Goal: Information Seeking & Learning: Learn about a topic

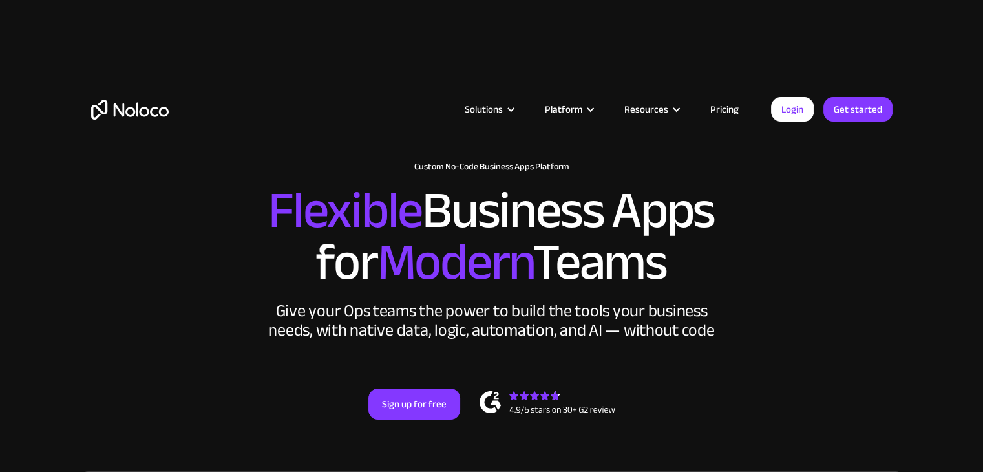
click at [731, 109] on link "Pricing" at bounding box center [724, 109] width 61 height 17
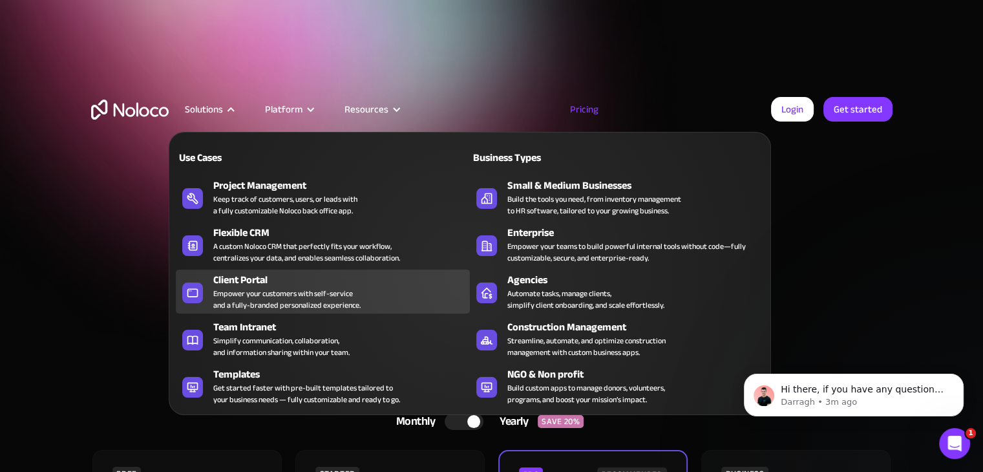
click at [244, 280] on div "Client Portal" at bounding box center [344, 280] width 262 height 16
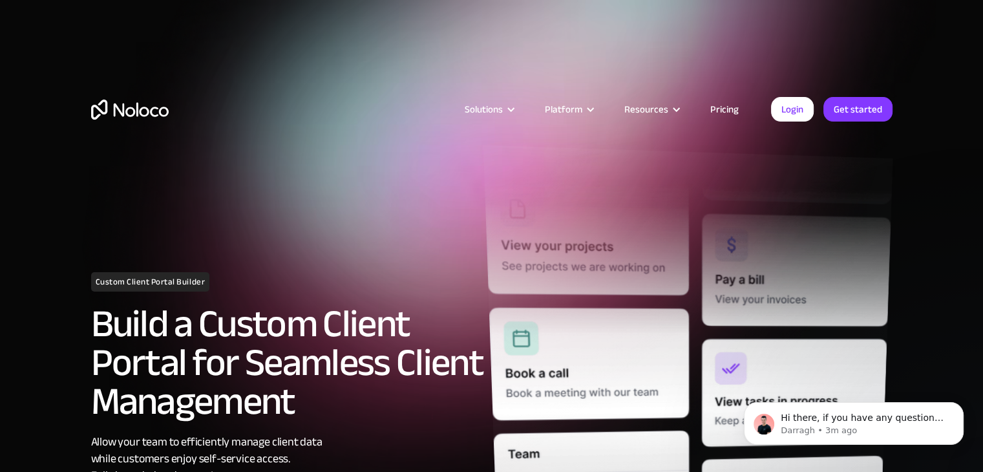
click at [568, 252] on img at bounding box center [688, 400] width 410 height 511
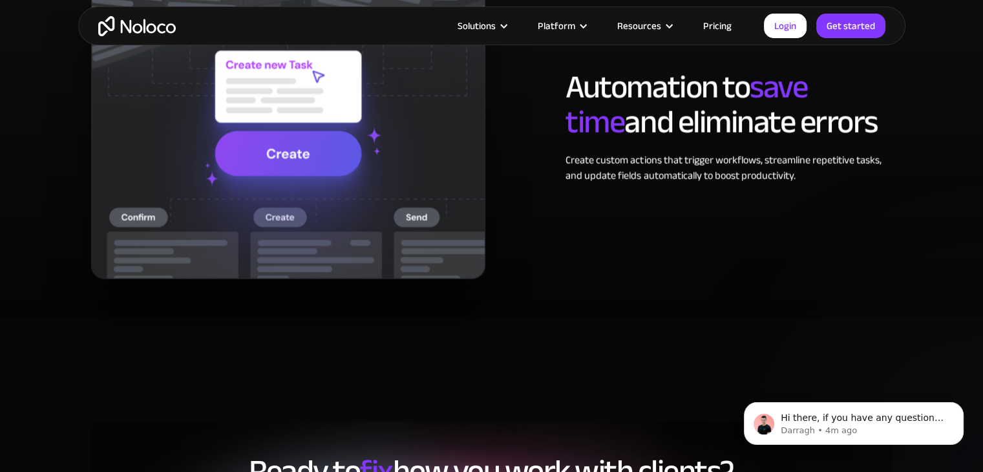
scroll to position [2715, 0]
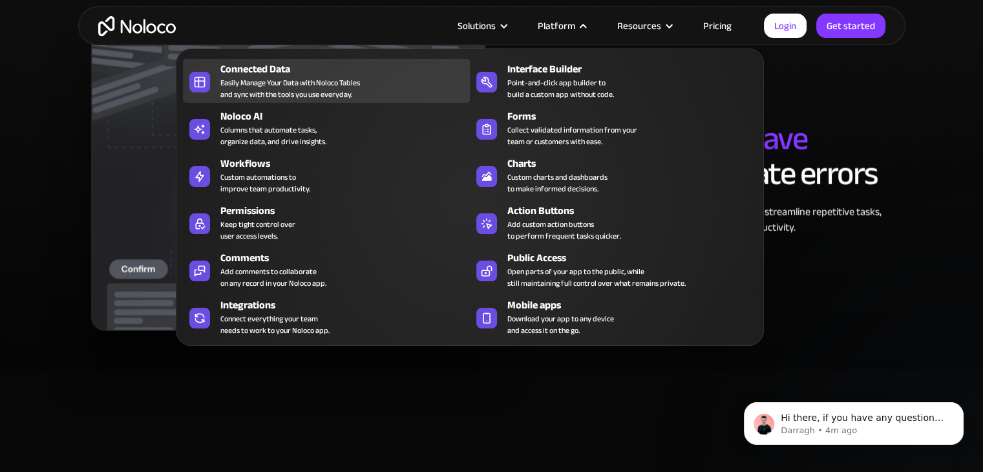
click at [238, 69] on div "Connected Data" at bounding box center [347, 69] width 255 height 16
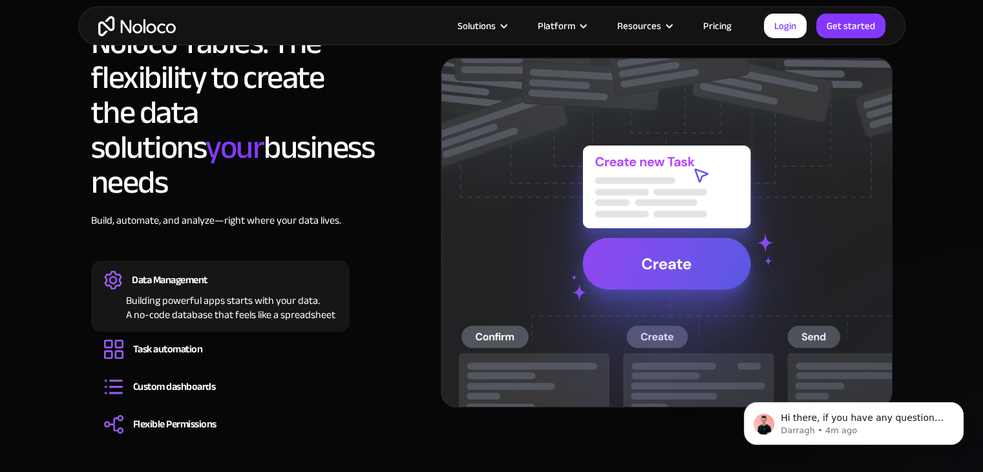
scroll to position [1099, 0]
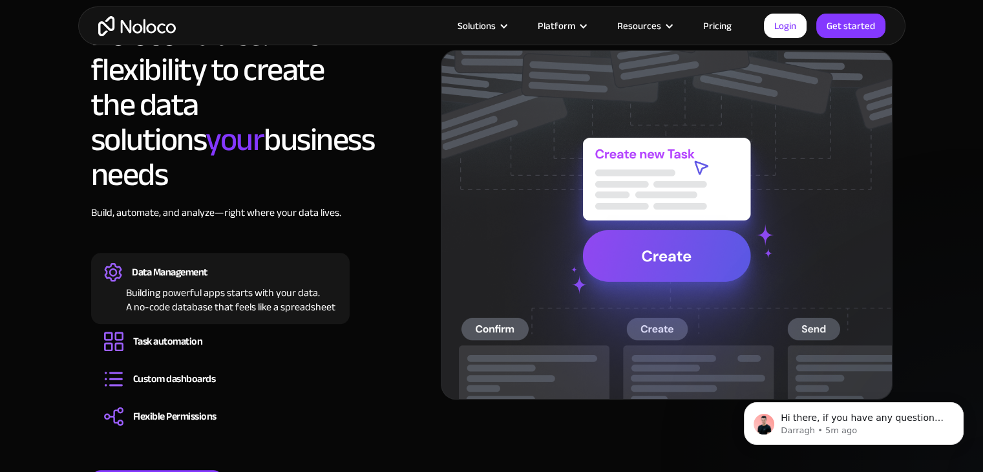
click at [290, 282] on div "Building powerful apps starts with your data. A no-code database that feels lik…" at bounding box center [220, 298] width 233 height 32
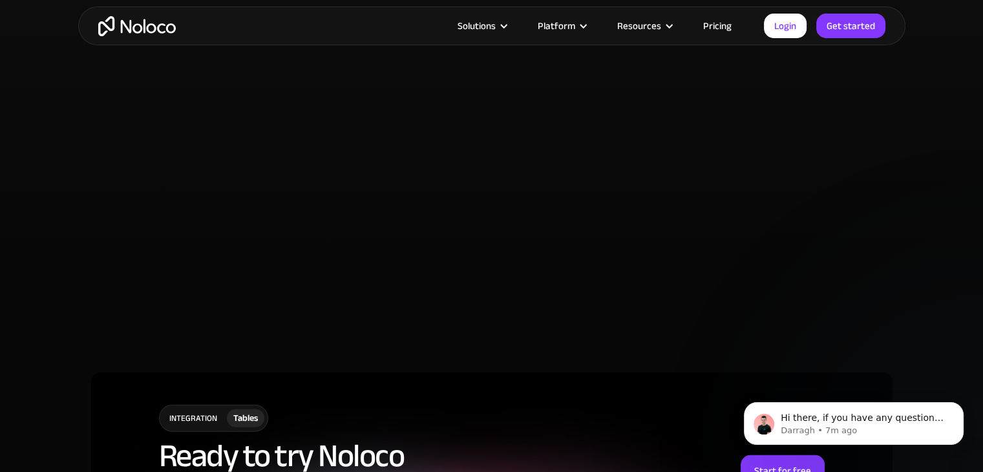
scroll to position [3426, 0]
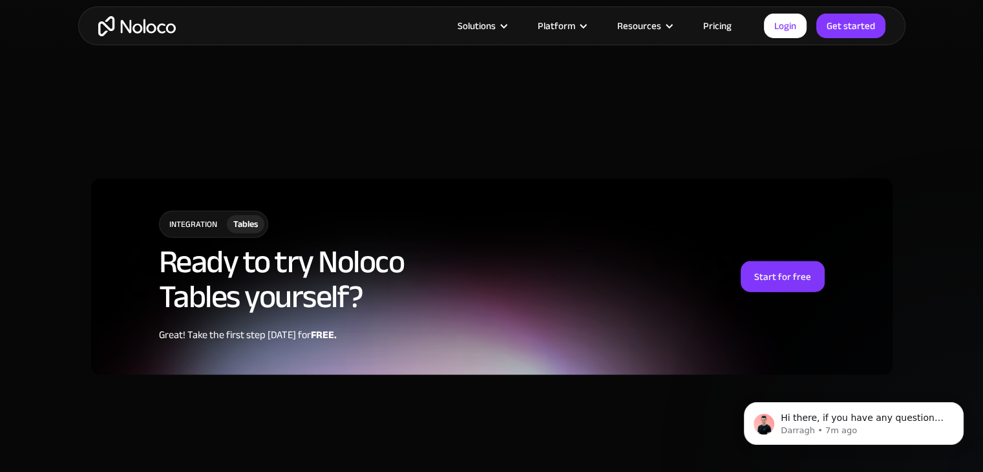
click at [239, 217] on div "Tables" at bounding box center [245, 224] width 25 height 14
click at [195, 211] on div "integration" at bounding box center [193, 224] width 67 height 26
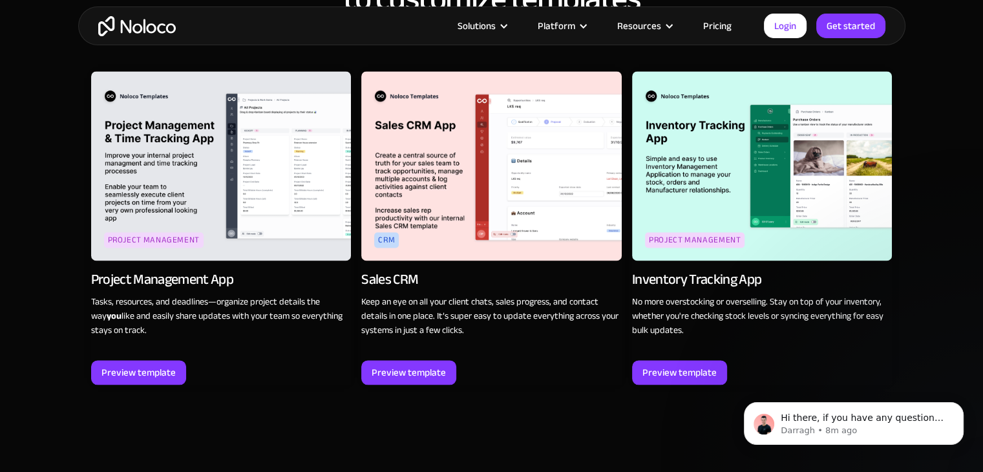
scroll to position [1810, 0]
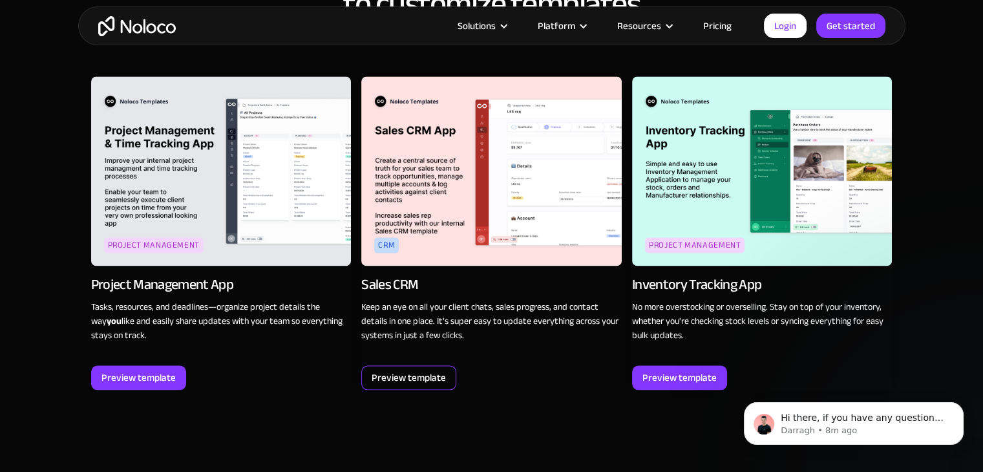
click at [440, 369] on div "Preview template" at bounding box center [409, 377] width 74 height 17
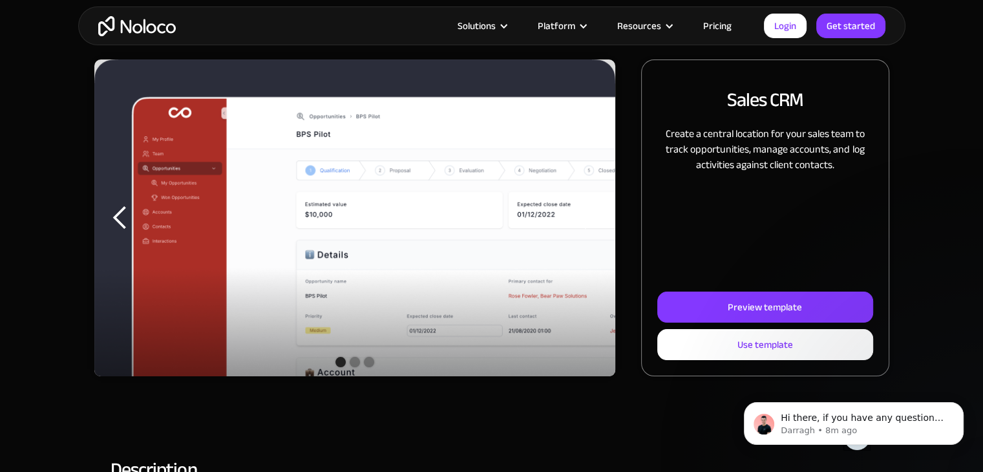
scroll to position [129, 0]
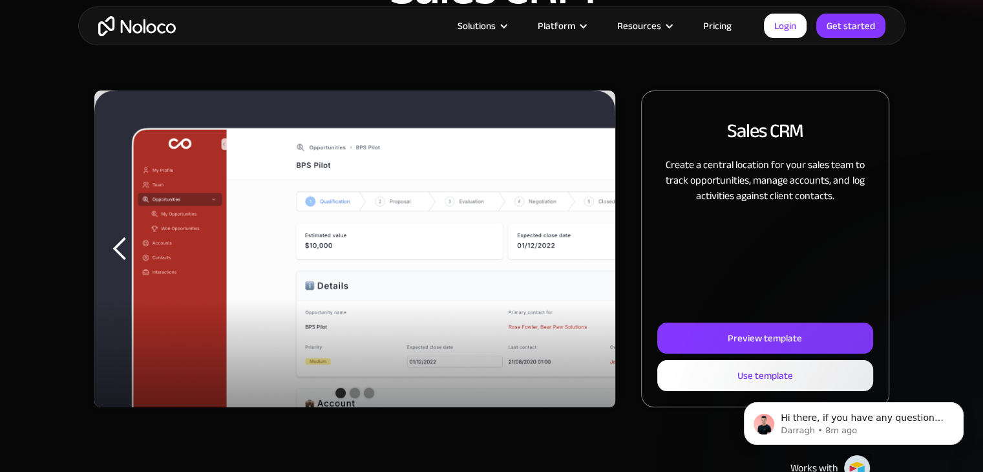
click at [112, 246] on div "previous slide" at bounding box center [120, 249] width 26 height 26
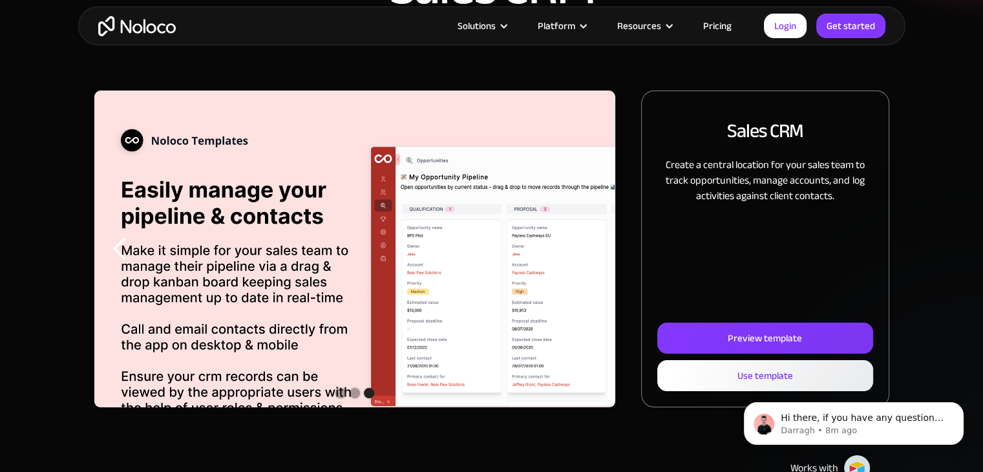
click at [112, 245] on div "previous slide" at bounding box center [120, 249] width 26 height 26
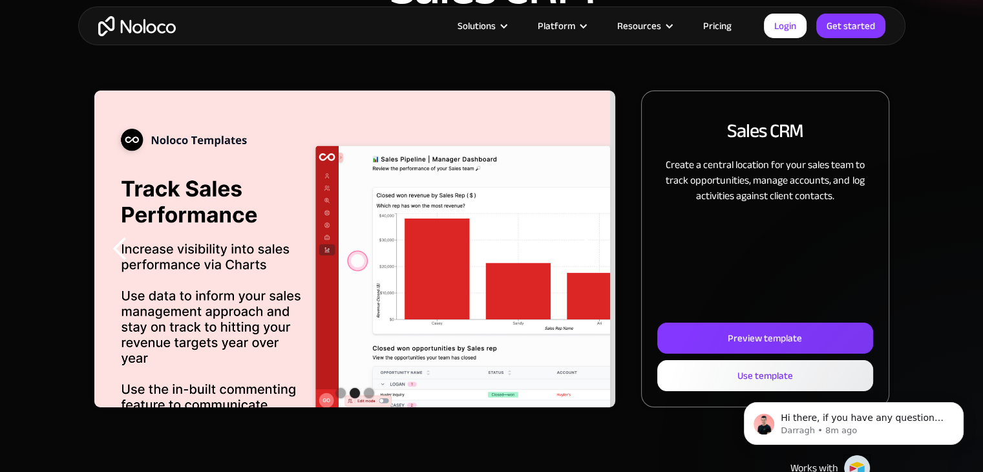
click at [112, 245] on div "previous slide" at bounding box center [120, 249] width 26 height 26
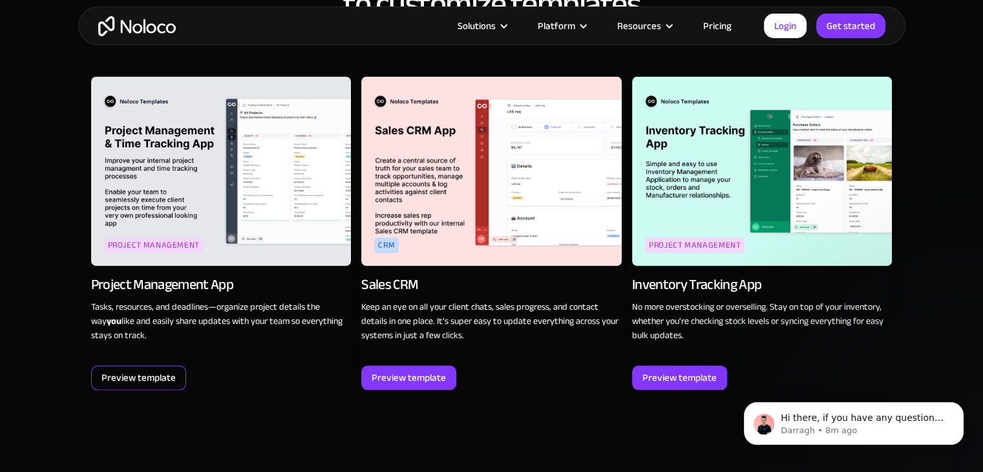
click at [147, 369] on div "Preview template" at bounding box center [138, 377] width 74 height 17
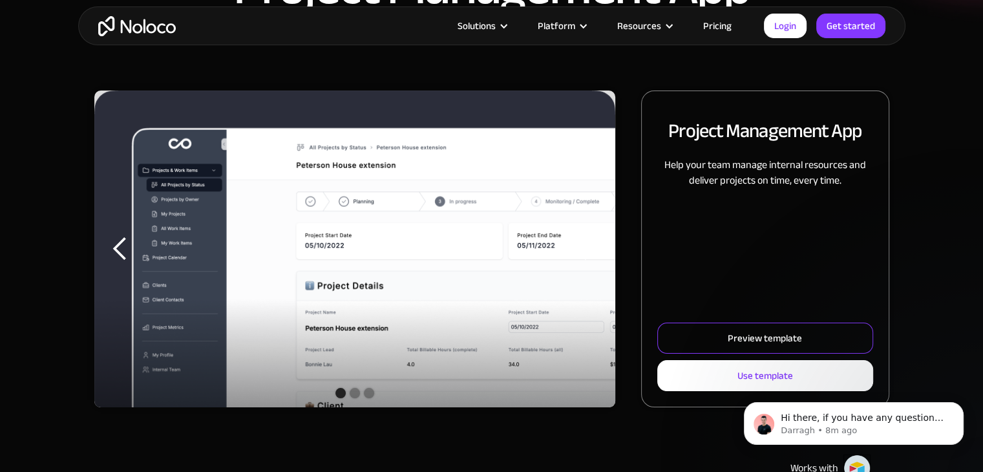
click at [758, 336] on div "Preview template" at bounding box center [765, 338] width 74 height 17
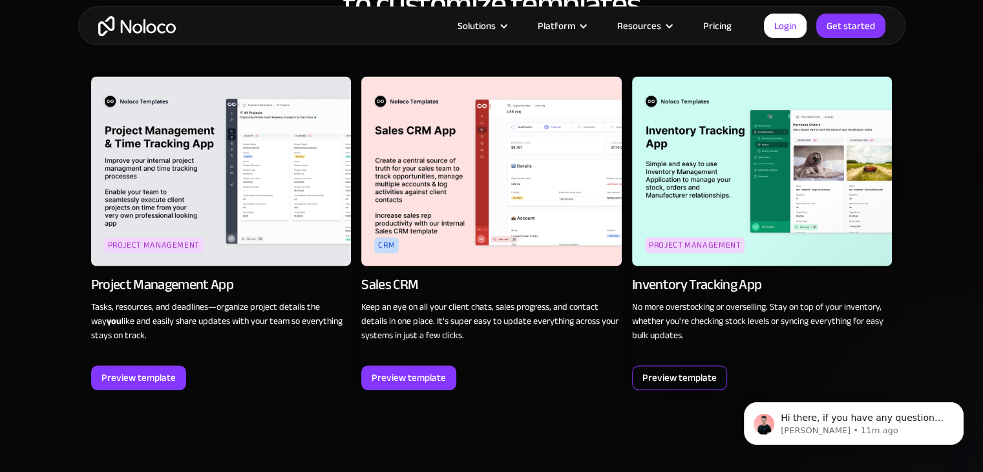
click at [679, 369] on div "Preview template" at bounding box center [679, 377] width 74 height 17
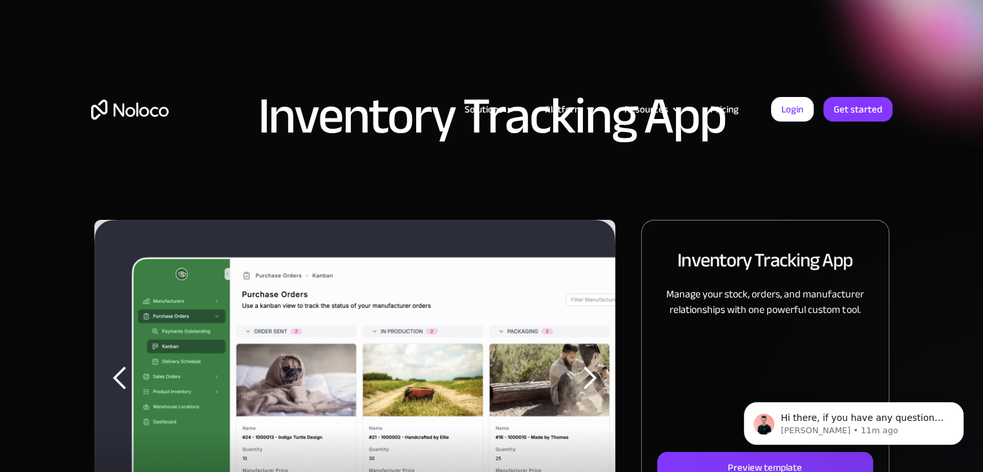
click at [754, 464] on html "Hi there, if you have any questions about our pricing, just let us know! [PERSO…" at bounding box center [854, 420] width 259 height 90
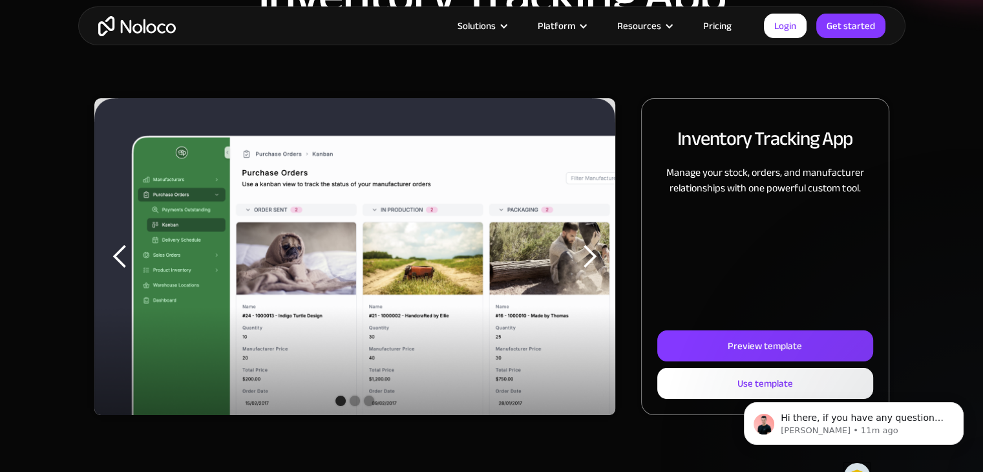
scroll to position [129, 0]
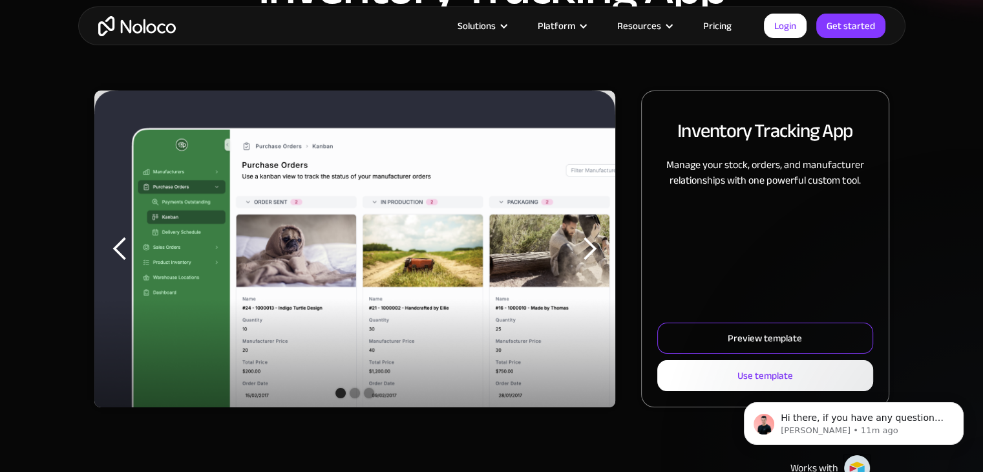
click at [752, 340] on div "Preview template" at bounding box center [765, 338] width 74 height 17
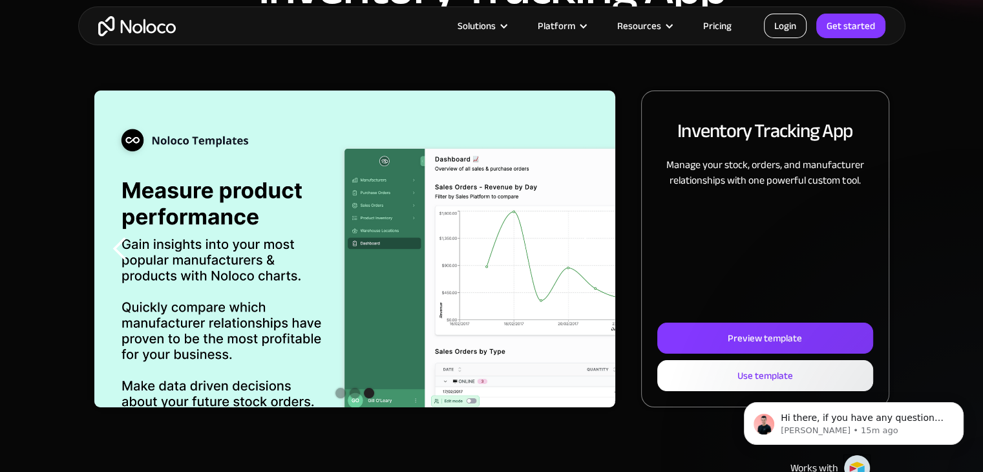
click at [784, 27] on link "Login" at bounding box center [785, 26] width 43 height 25
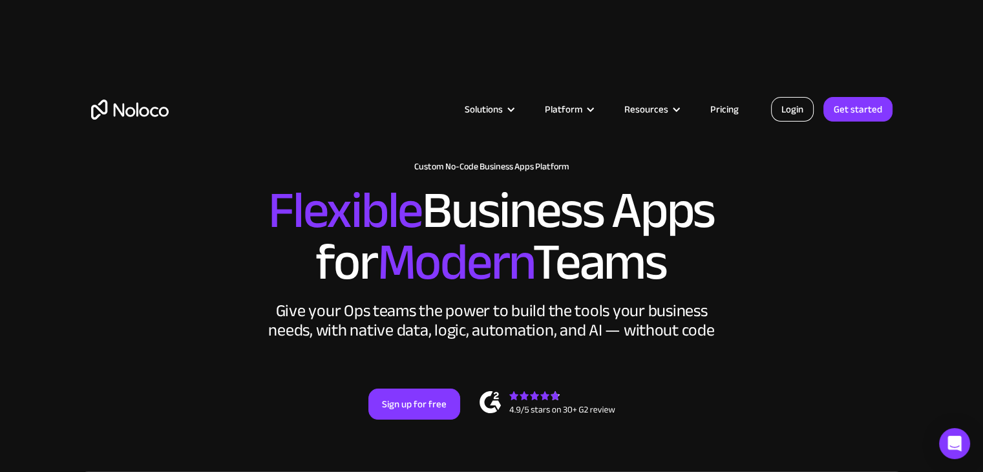
click at [796, 109] on link "Login" at bounding box center [792, 109] width 43 height 25
